Goal: Use online tool/utility: Utilize a website feature to perform a specific function

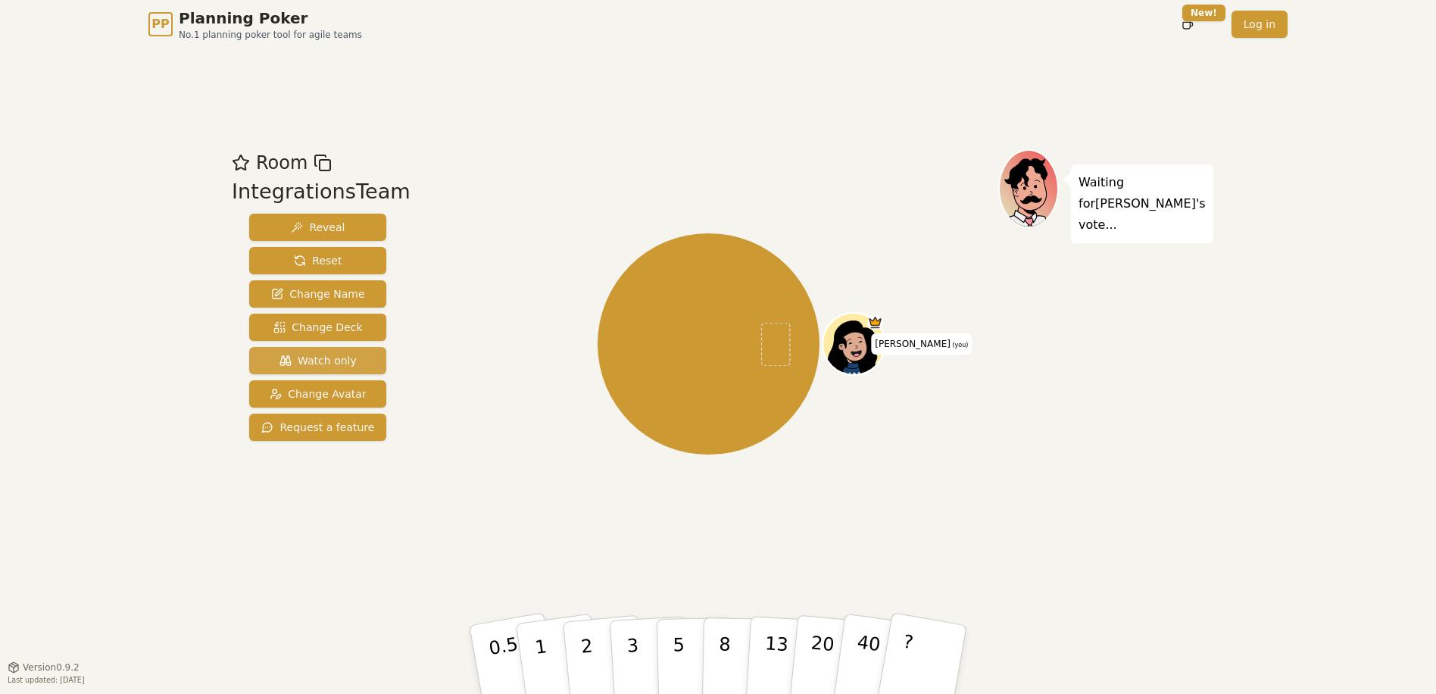
click at [331, 357] on span "Watch only" at bounding box center [317, 360] width 77 height 15
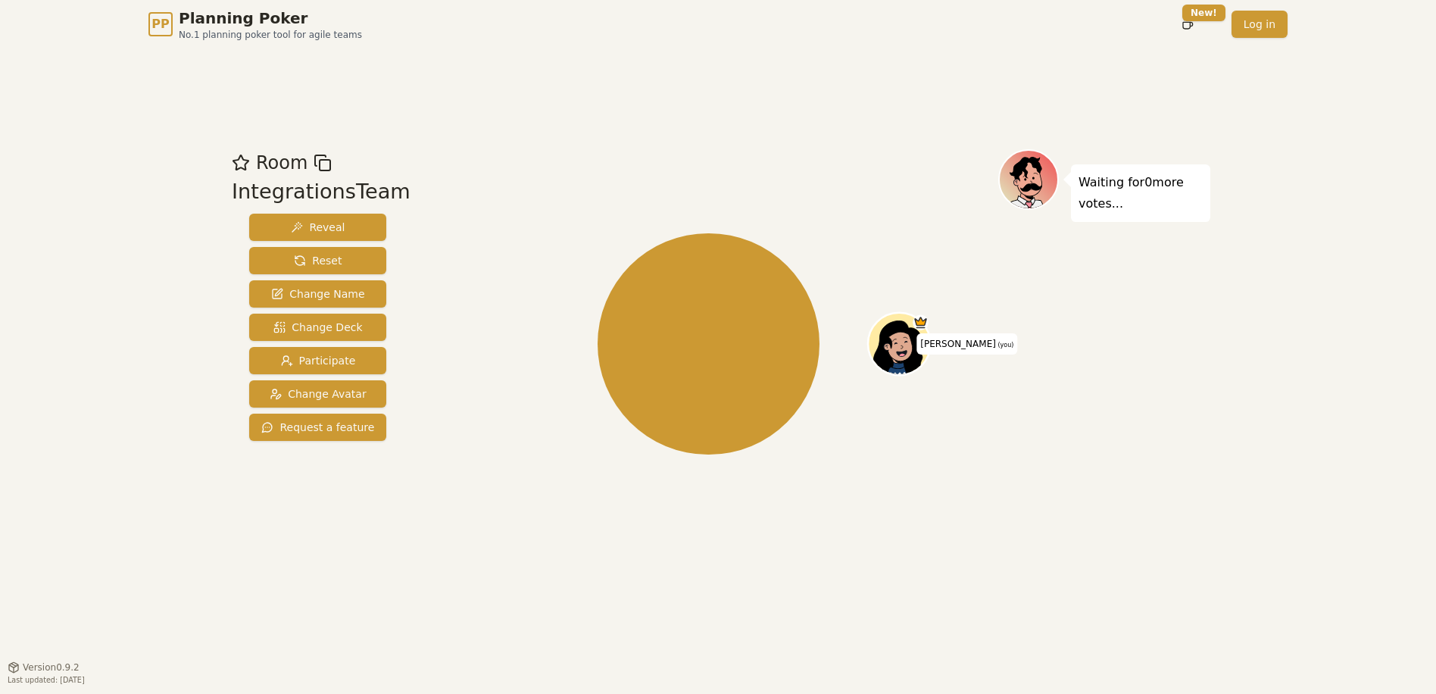
click at [523, 390] on div "[PERSON_NAME] (you)" at bounding box center [708, 343] width 579 height 335
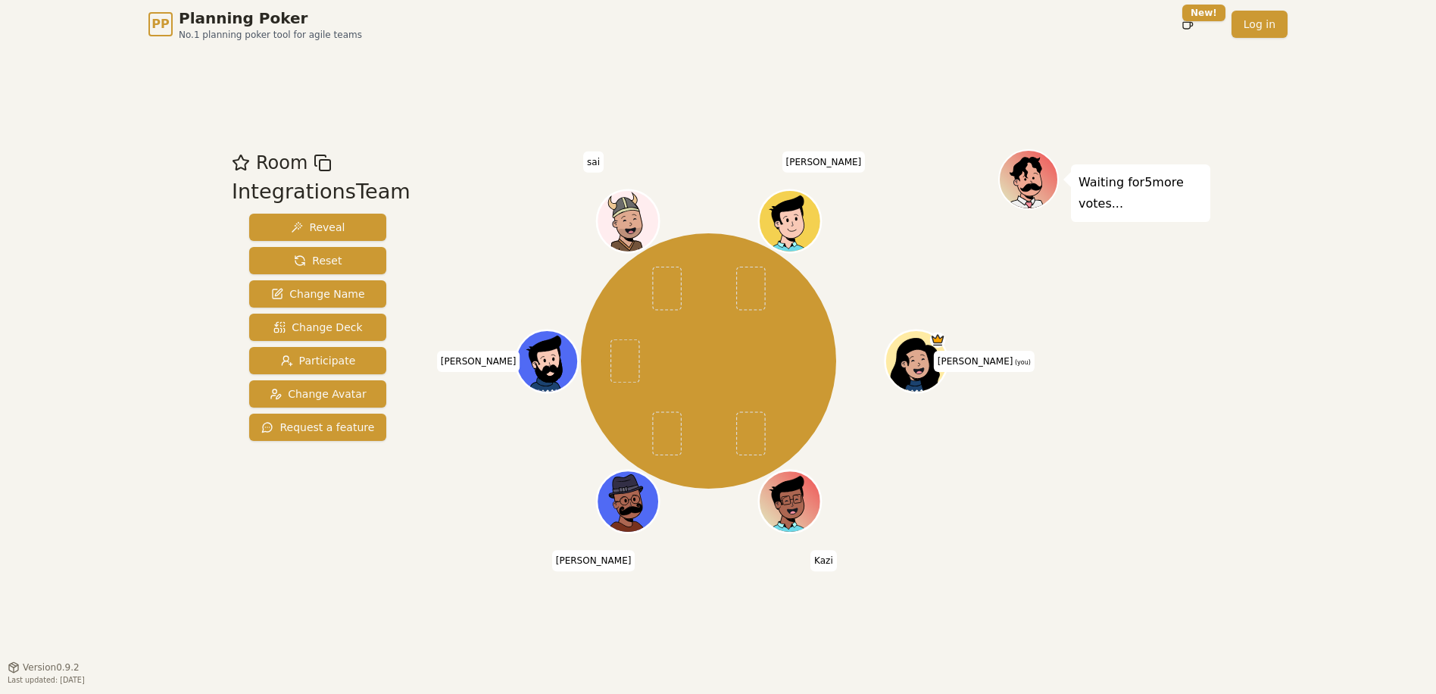
click at [998, 139] on div "Room IntegrationsTeam Reveal Reset Change Name Change Deck Participate Change A…" at bounding box center [718, 357] width 985 height 618
click at [943, 186] on div "[PERSON_NAME] (you) [PERSON_NAME] [PERSON_NAME] sai SKP" at bounding box center [708, 360] width 579 height 369
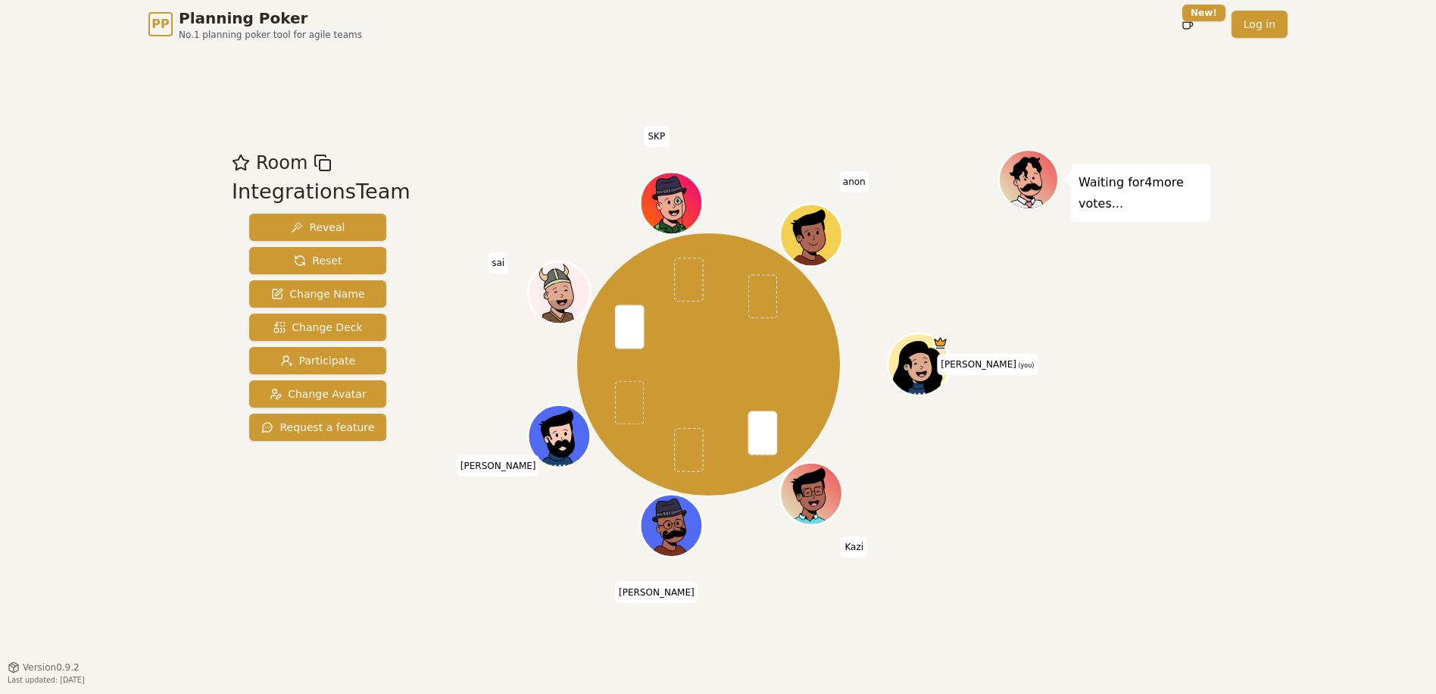
click at [1028, 505] on div "Waiting for 4 more votes..." at bounding box center [1104, 357] width 212 height 417
click at [1032, 503] on div "Waiting for [PERSON_NAME] 's vote..." at bounding box center [1104, 357] width 212 height 417
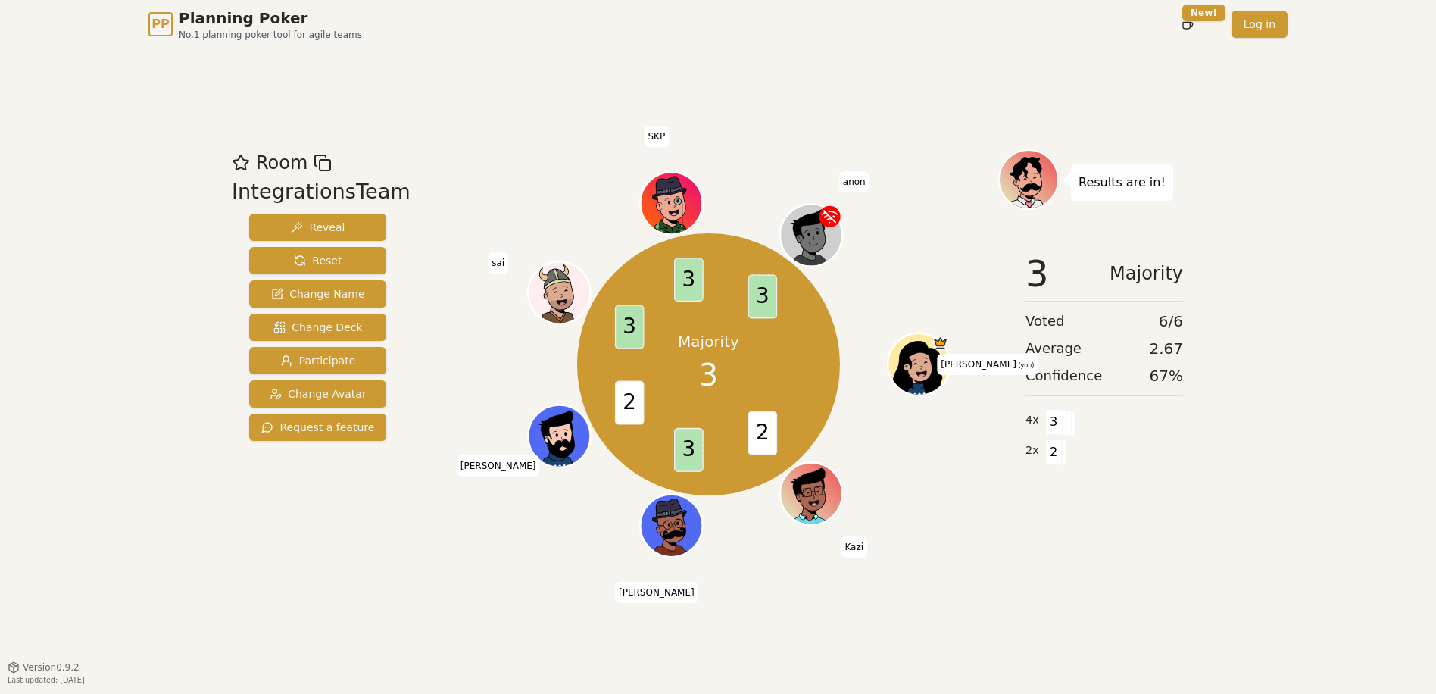
click at [900, 129] on div "Room IntegrationsTeam Reveal Reset Change Name Change Deck Participate Change A…" at bounding box center [718, 357] width 985 height 618
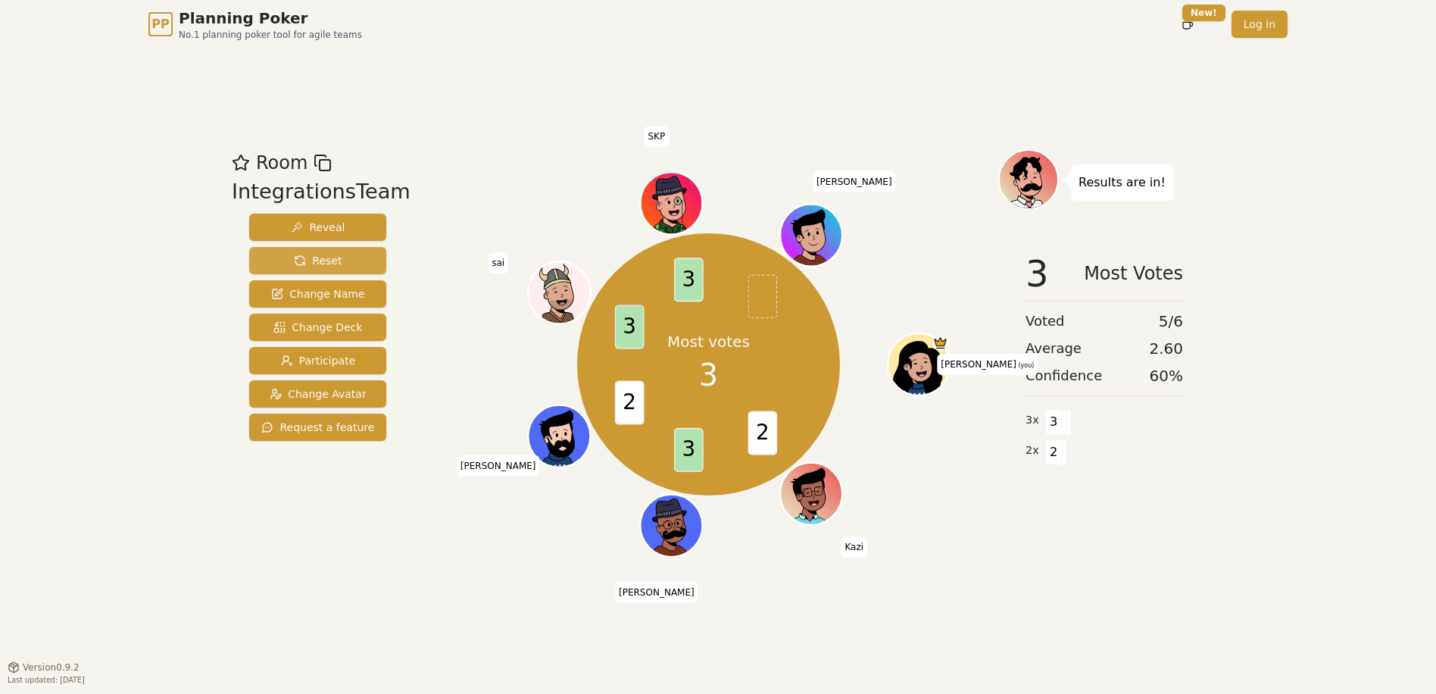
click at [324, 256] on span "Reset" at bounding box center [318, 260] width 48 height 15
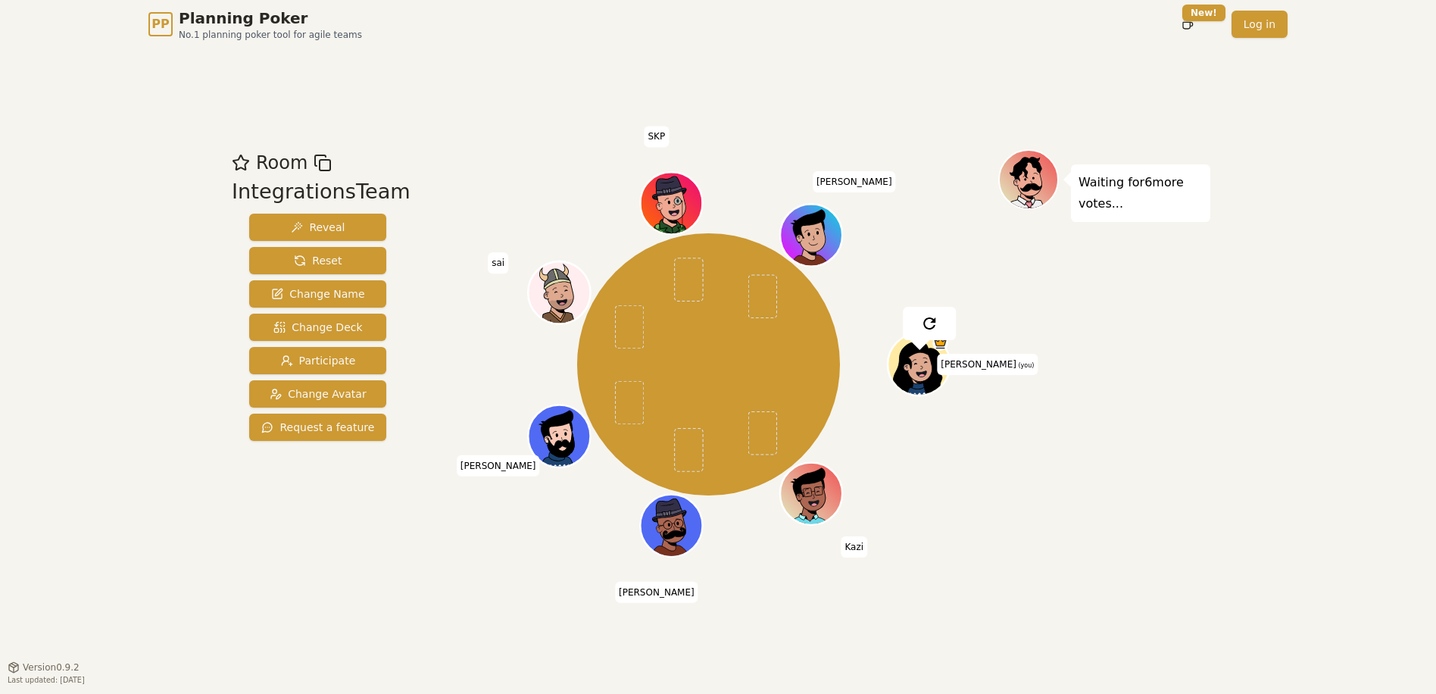
click at [611, 92] on div "Room IntegrationsTeam Reveal Reset Change Name Change Deck Participate Change A…" at bounding box center [718, 357] width 985 height 618
click at [1175, 421] on div "Waiting for 6 more votes..." at bounding box center [1104, 357] width 212 height 417
click at [1191, 438] on div "Waiting for 5 more votes..." at bounding box center [1104, 357] width 212 height 417
click at [1172, 423] on div "Waiting for 5 more votes..." at bounding box center [1104, 357] width 212 height 417
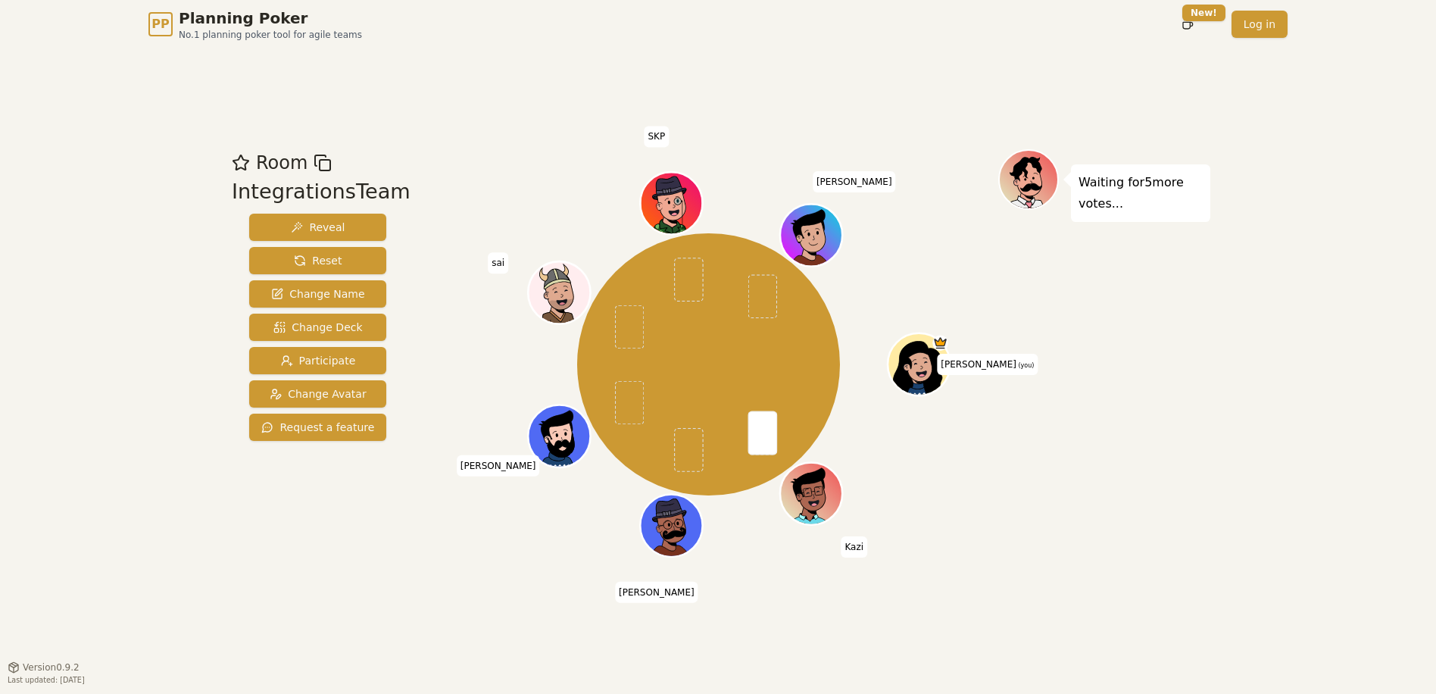
click at [525, 136] on div "Room IntegrationsTeam Reveal Reset Change Name Change Deck Participate Change A…" at bounding box center [718, 357] width 985 height 618
click at [576, 142] on div "Room IntegrationsTeam Reveal Reset Change Name Change Deck Participate Change A…" at bounding box center [718, 357] width 985 height 618
click at [1082, 512] on div "Waiting for 2 more votes..." at bounding box center [1104, 357] width 212 height 417
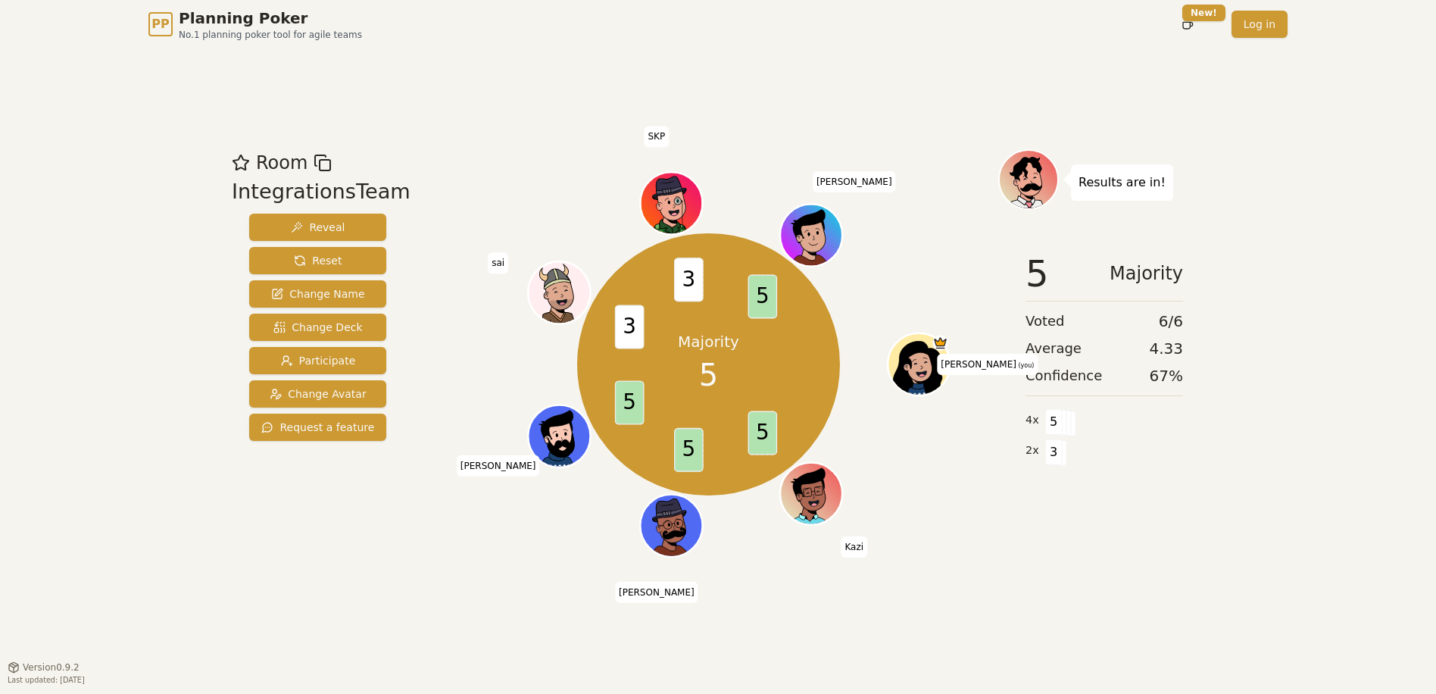
click at [1075, 646] on div "Room IntegrationsTeam Reveal Reset Change Name Change Deck Participate Change A…" at bounding box center [718, 357] width 985 height 618
click at [489, 134] on div "Room IntegrationsTeam Reveal Reset Change Name Change Deck Participate Change A…" at bounding box center [718, 357] width 985 height 618
click at [363, 258] on button "Reset" at bounding box center [317, 260] width 137 height 27
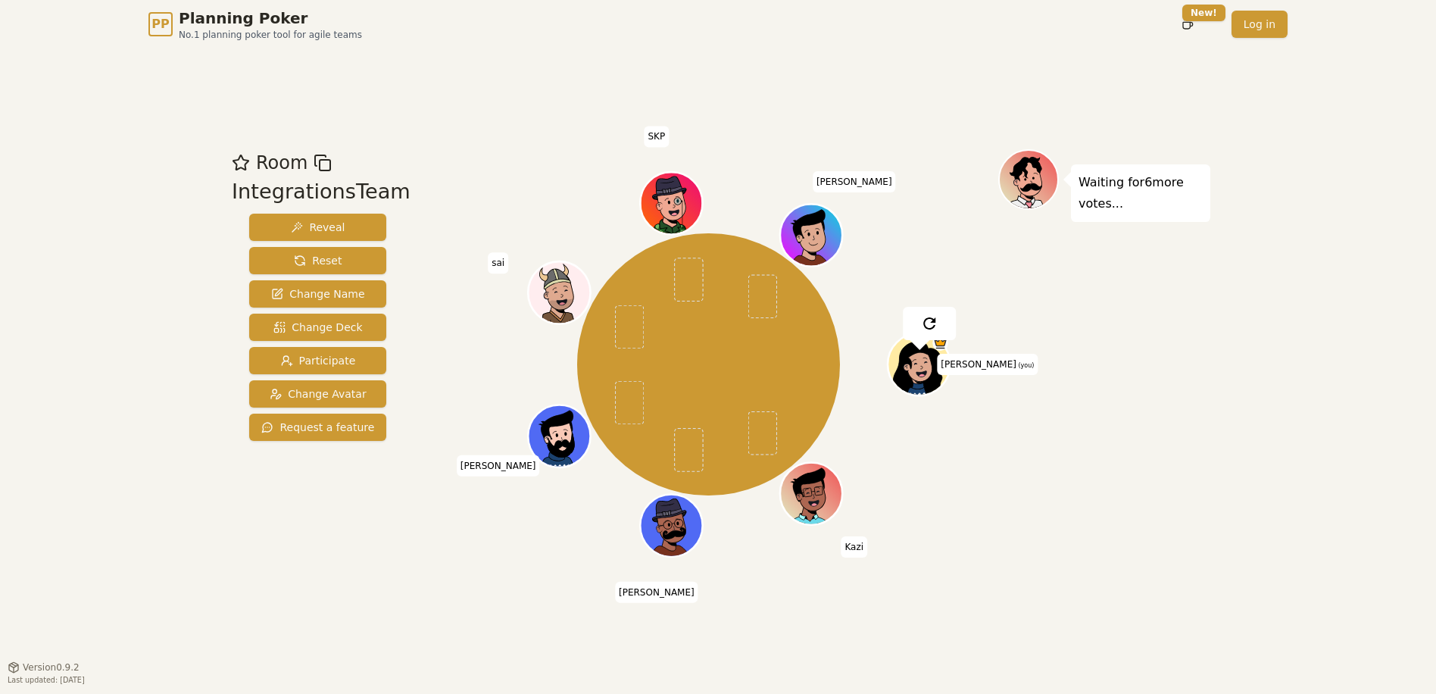
click at [574, 70] on div "Room IntegrationsTeam Reveal Reset Change Name Change Deck Participate Change A…" at bounding box center [718, 357] width 985 height 618
click at [1091, 387] on div "Waiting for 3 more votes..." at bounding box center [1104, 357] width 212 height 417
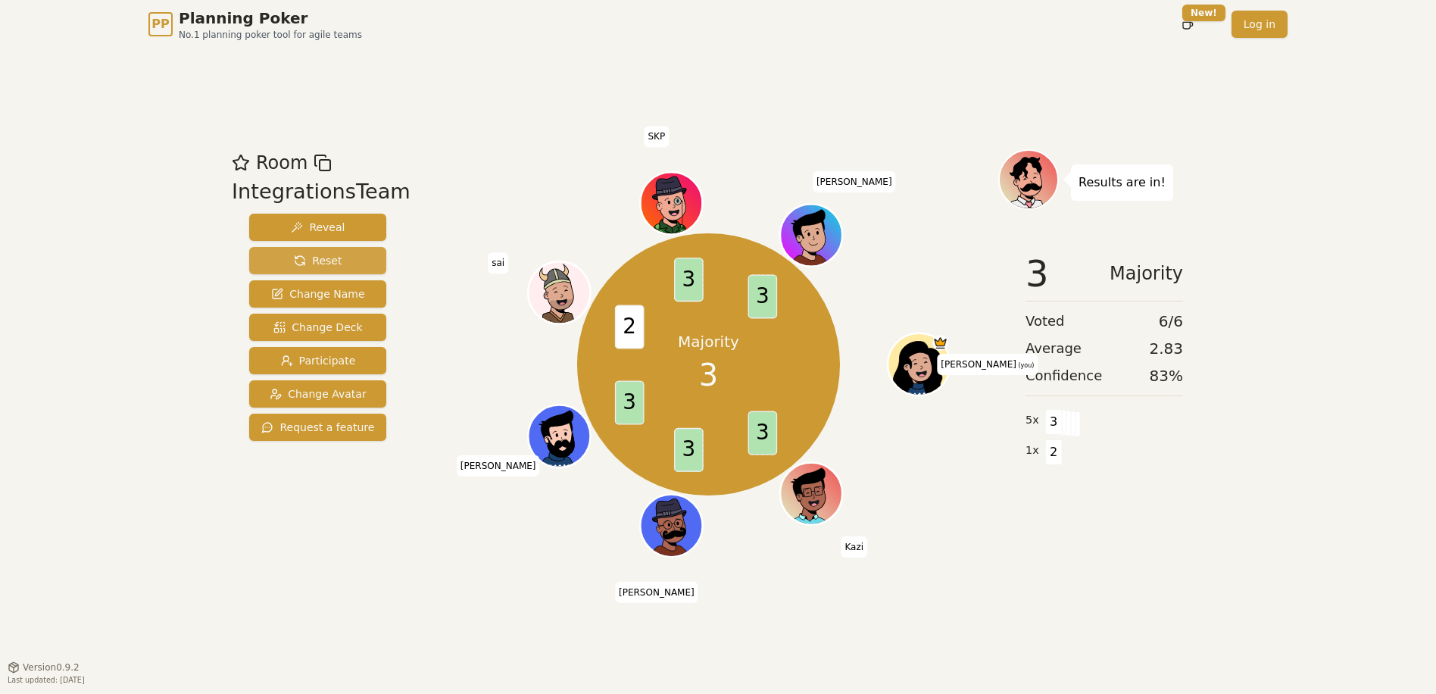
click at [345, 263] on button "Reset" at bounding box center [317, 260] width 137 height 27
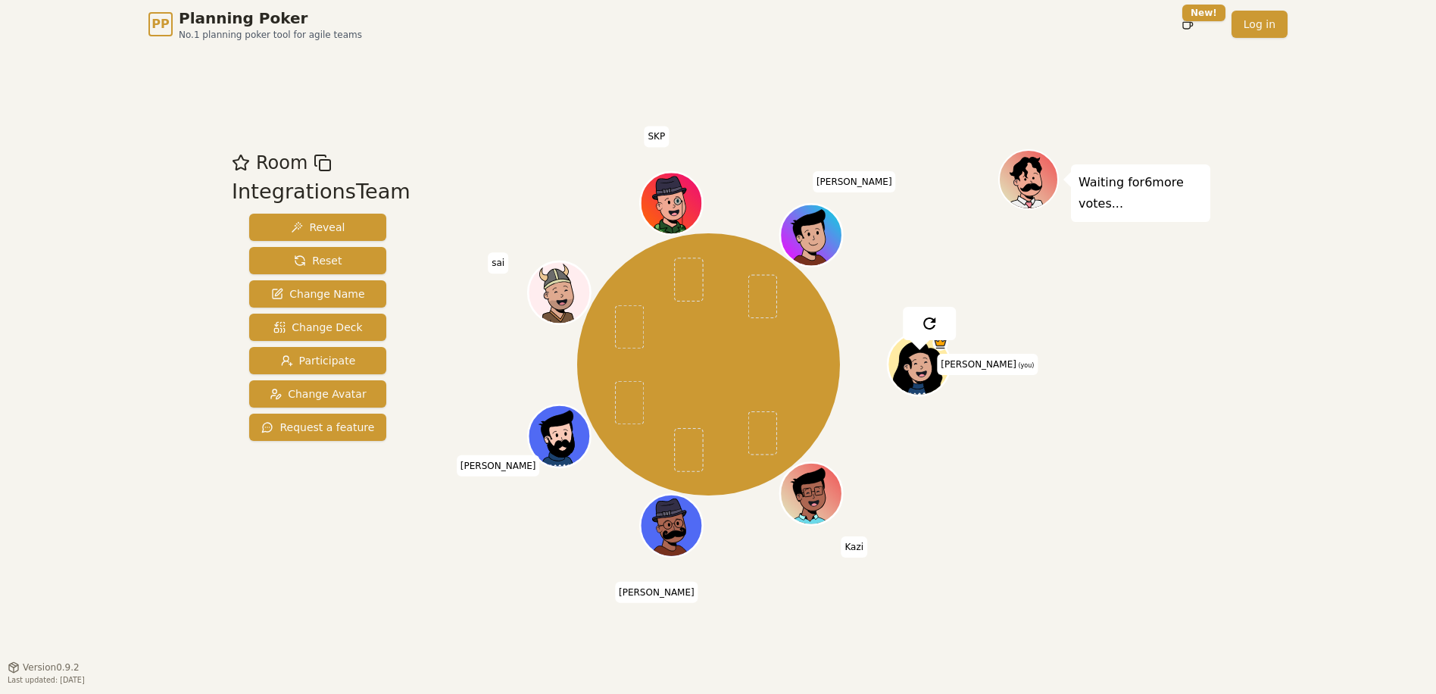
click at [508, 136] on div "Room IntegrationsTeam Reveal Reset Change Name Change Deck Participate Change A…" at bounding box center [718, 357] width 985 height 618
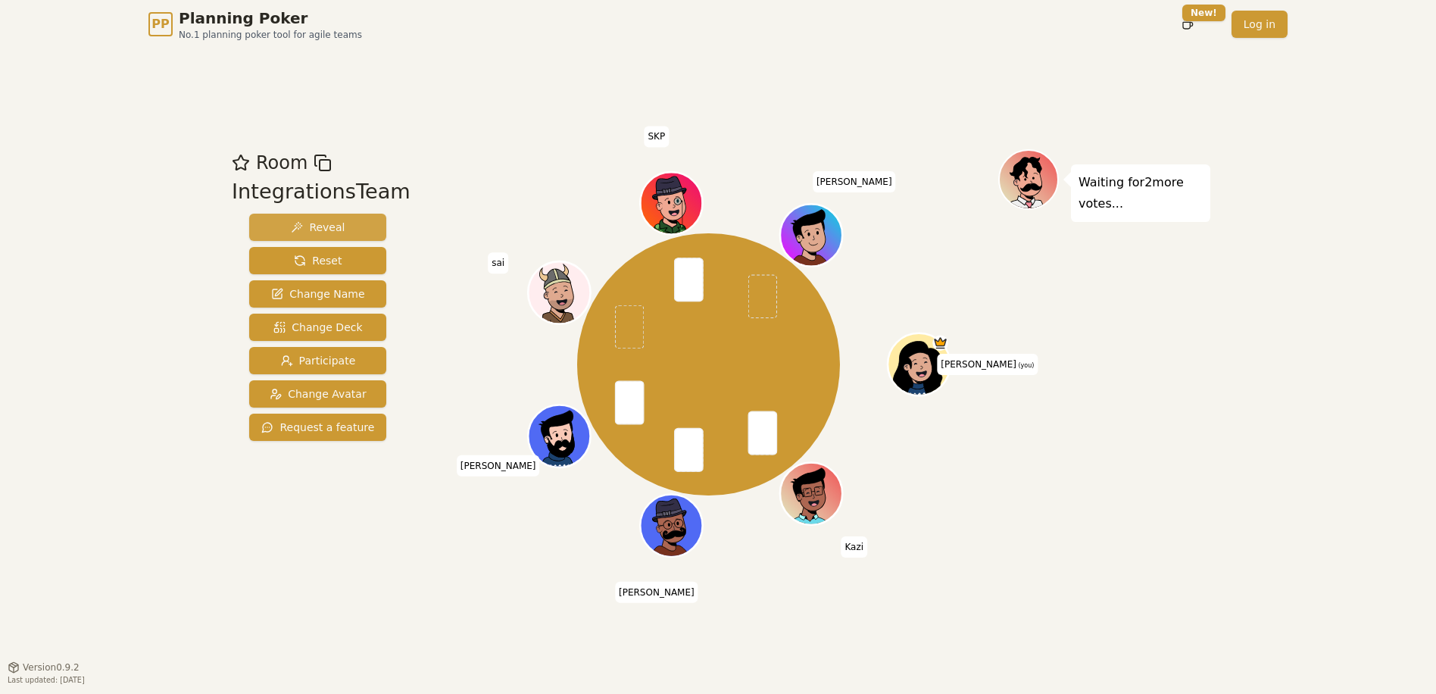
click at [353, 220] on button "Reveal" at bounding box center [317, 227] width 137 height 27
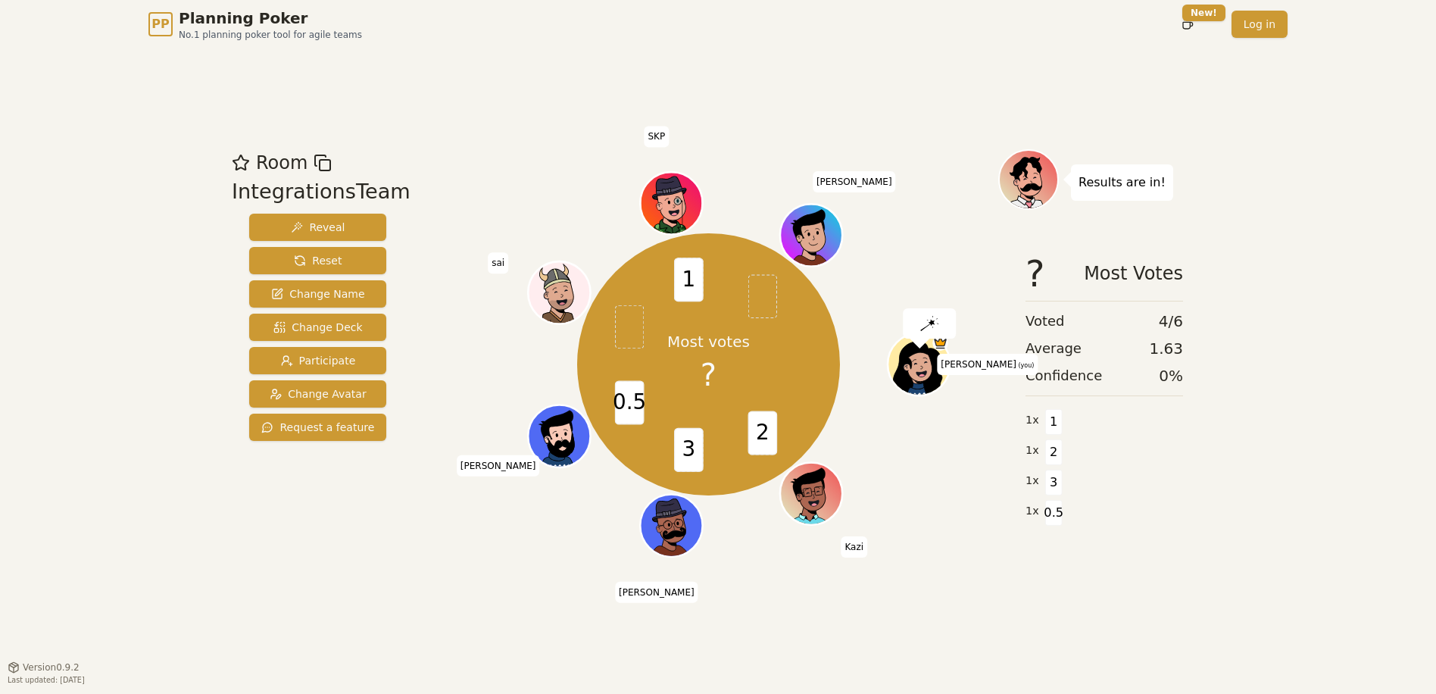
click at [626, 133] on div "Room IntegrationsTeam Reveal Reset Change Name Change Deck Participate Change A…" at bounding box center [718, 357] width 985 height 618
click at [495, 183] on div "Most votes 2 2 3 2 0.5 1 2 [PERSON_NAME] (you) [PERSON_NAME] [PERSON_NAME] sai …" at bounding box center [708, 364] width 579 height 376
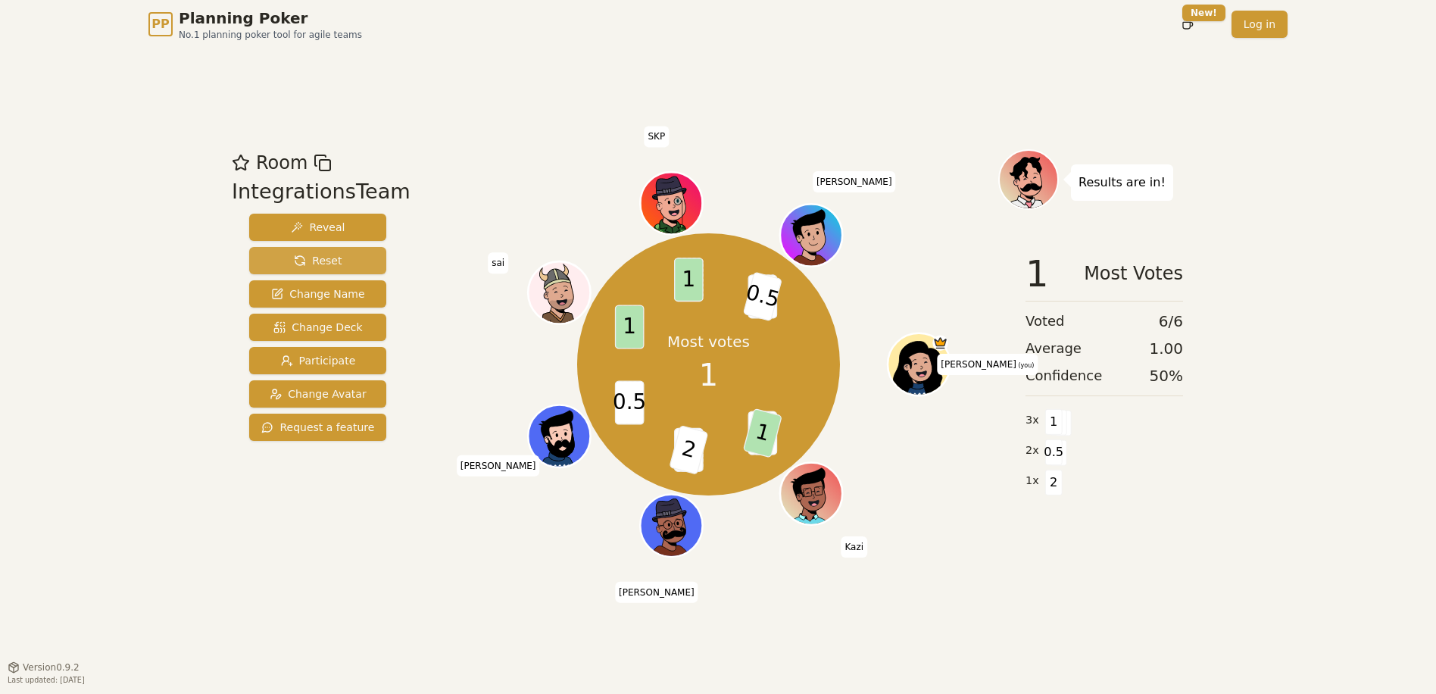
drag, startPoint x: 336, startPoint y: 259, endPoint x: 349, endPoint y: 257, distance: 13.1
click at [336, 260] on button "Reset" at bounding box center [317, 260] width 137 height 27
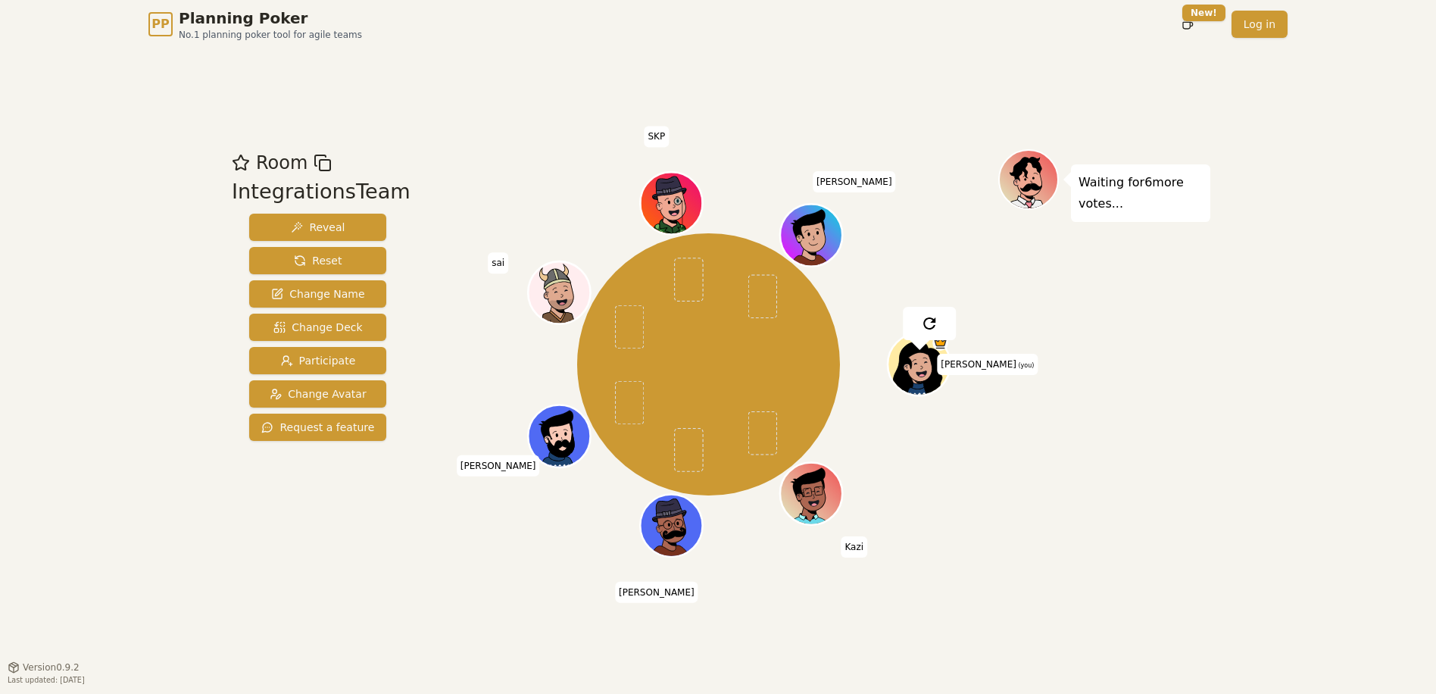
click at [767, 101] on div "Room IntegrationsTeam Reveal Reset Change Name Change Deck Participate Change A…" at bounding box center [718, 357] width 985 height 618
click at [767, 106] on div "Room IntegrationsTeam Reveal Reset Change Name Change Deck Participate Change A…" at bounding box center [718, 357] width 985 height 618
click at [767, 111] on div "Room IntegrationsTeam Reveal Reset Change Name Change Deck Participate Change A…" at bounding box center [718, 357] width 985 height 618
